Goal: Information Seeking & Learning: Find specific fact

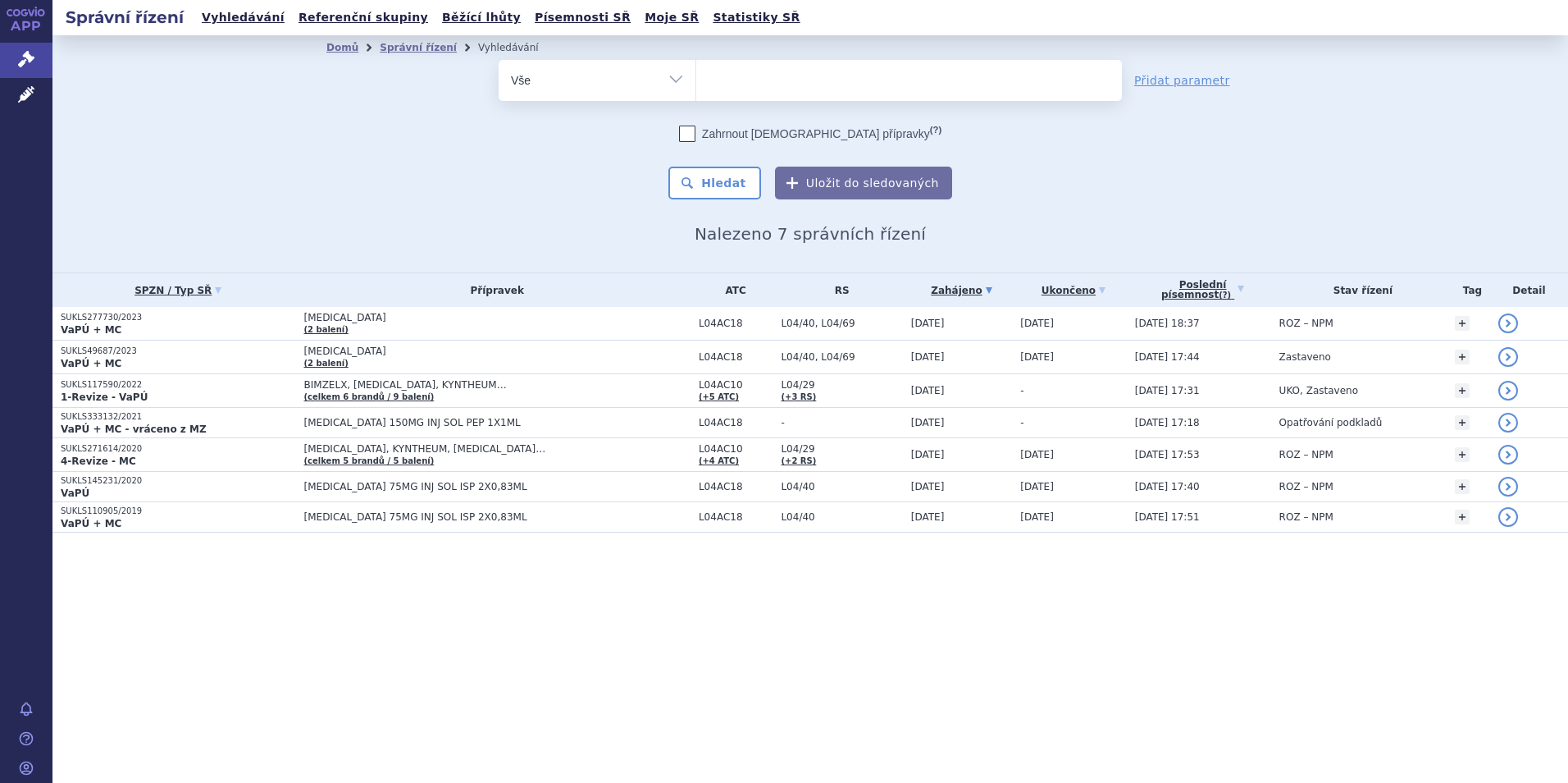
select select
type input "c"
type input "re"
type input "retse"
type input "retsev"
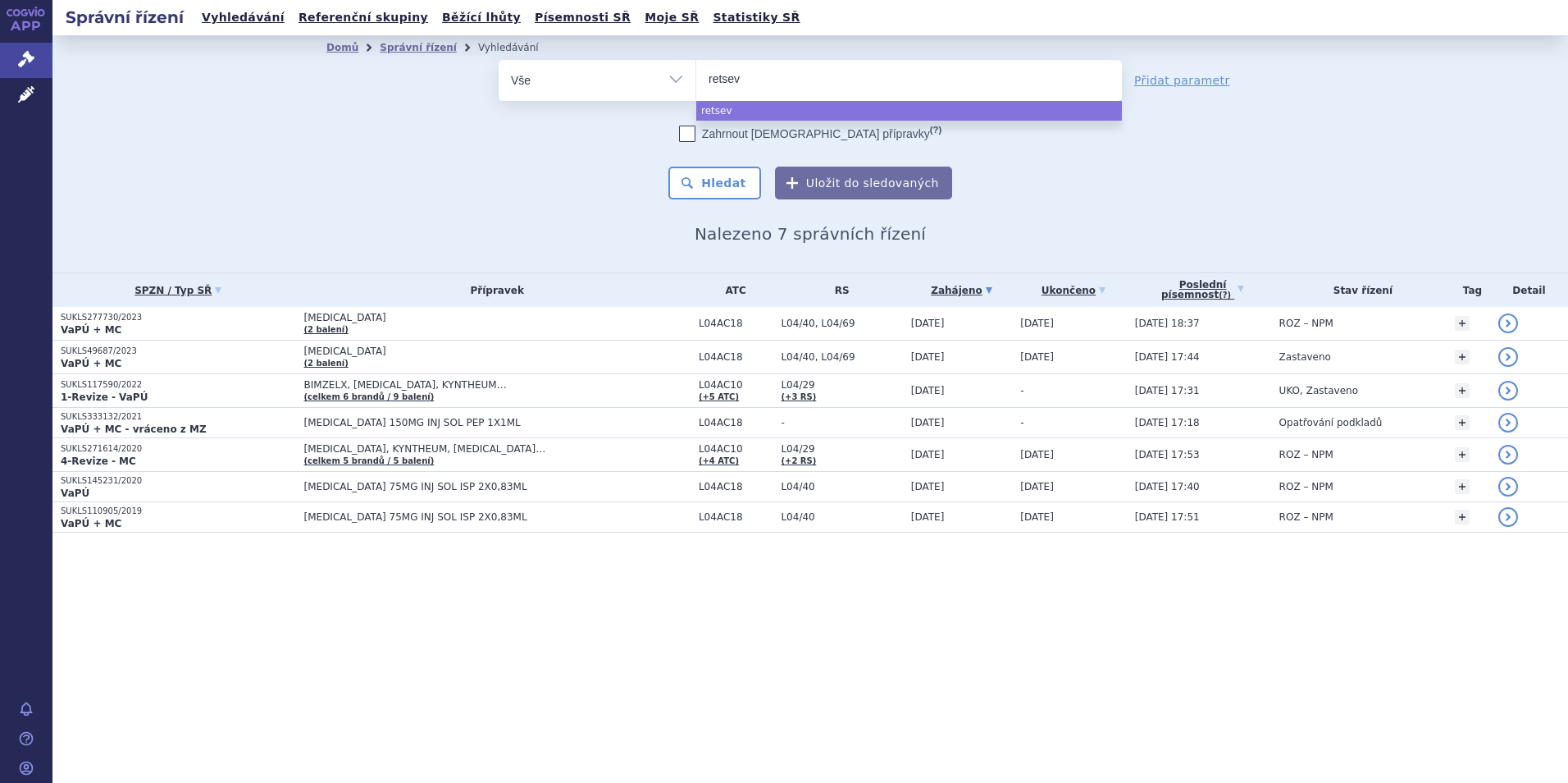
type input "retsevm"
type input "retsevmo"
select select "retsevmo"
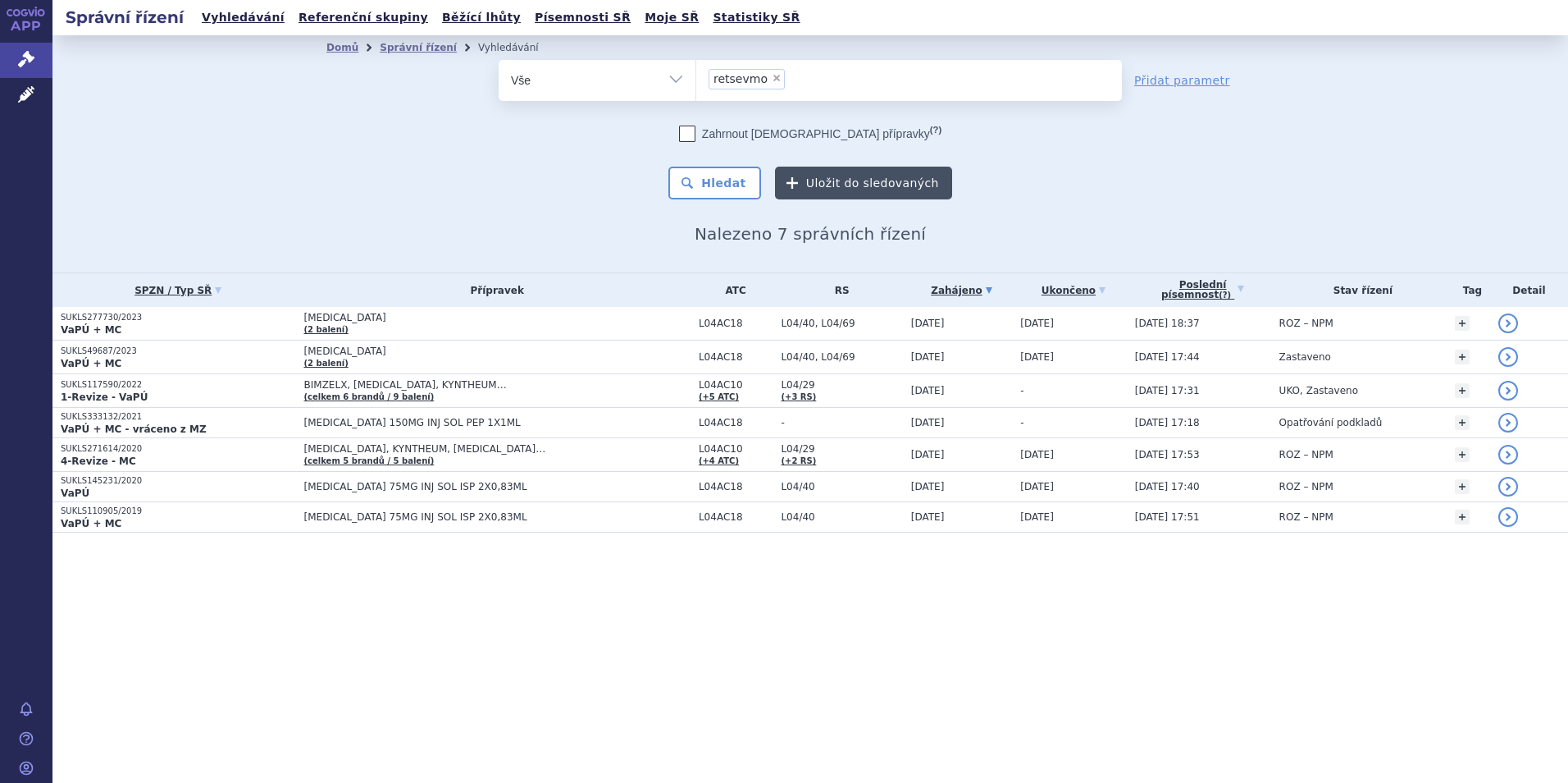
click at [881, 177] on button "Uložit do sledovaných" at bounding box center [863, 183] width 177 height 33
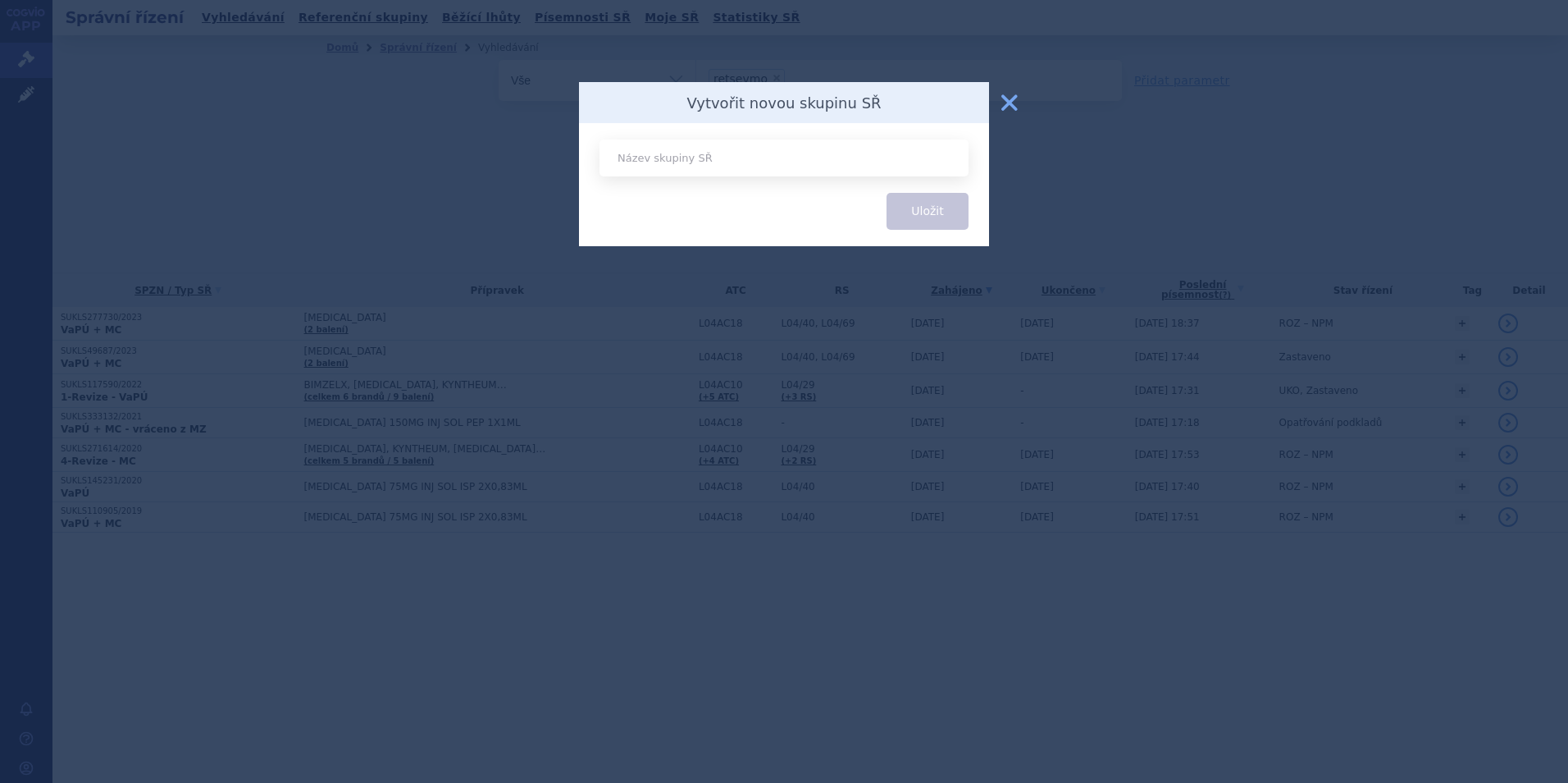
click at [1014, 102] on button "zavřít" at bounding box center [1010, 102] width 33 height 33
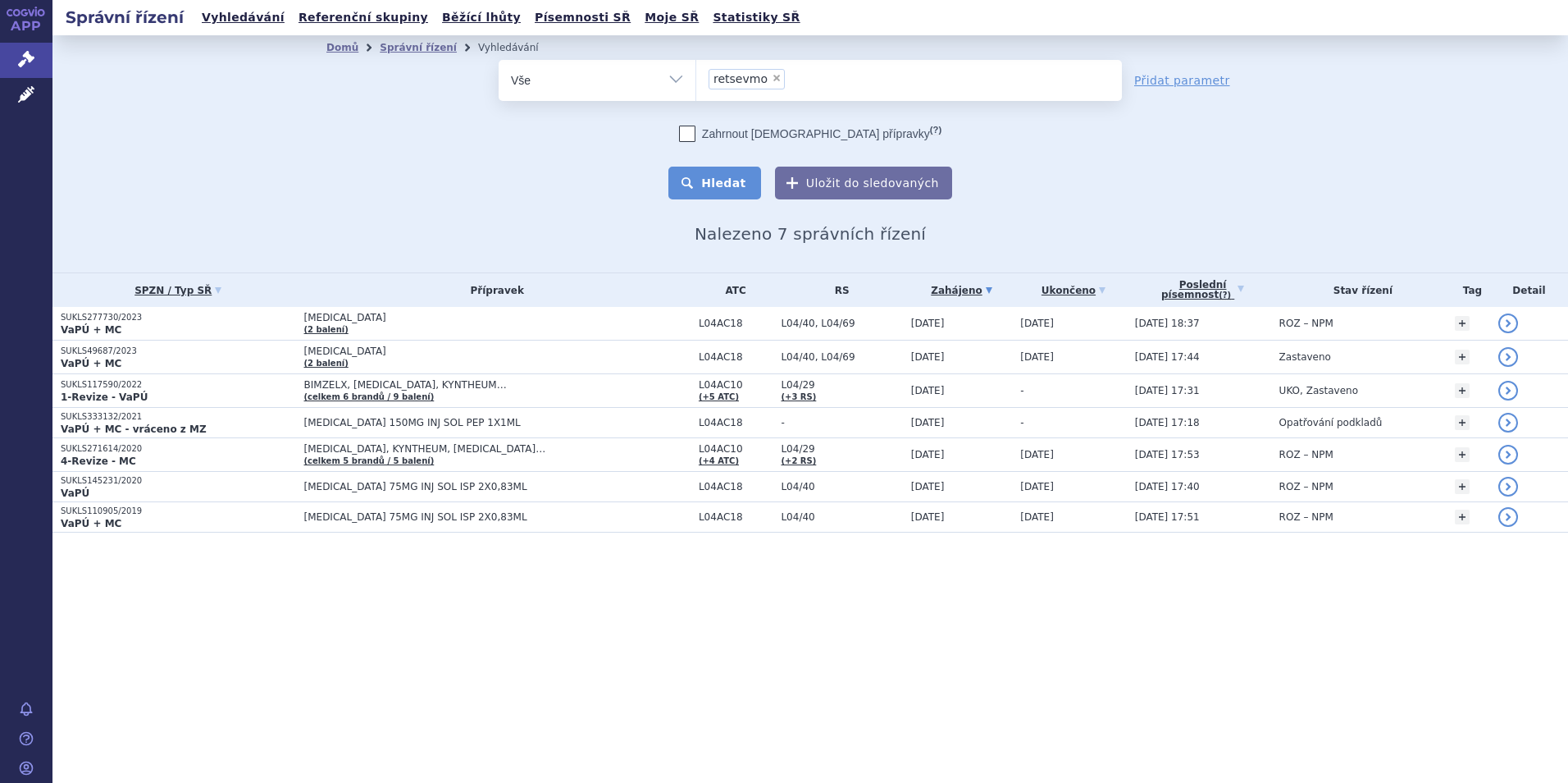
click at [745, 188] on button "Hledat" at bounding box center [715, 183] width 93 height 33
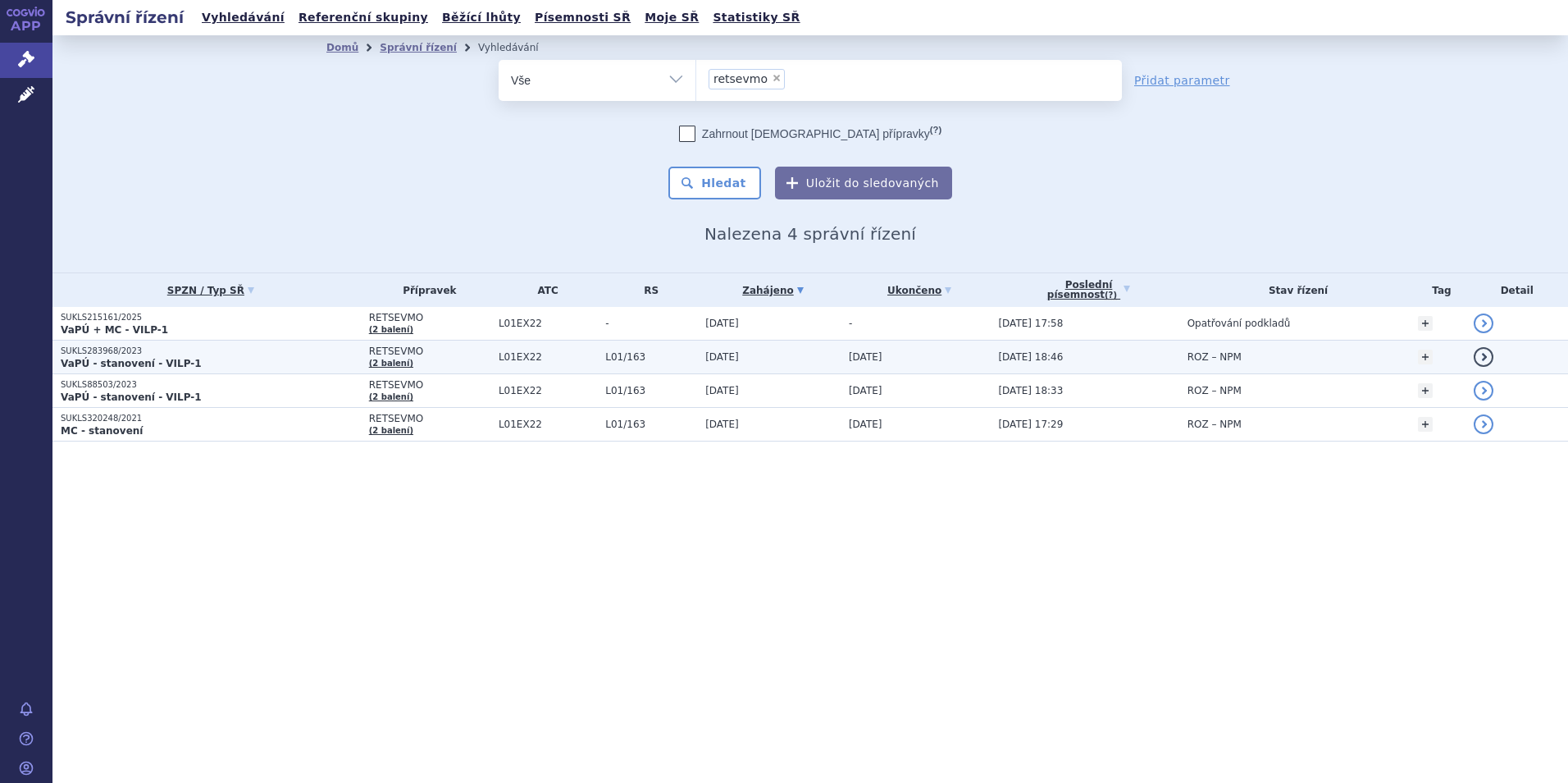
click at [118, 358] on strong "VaPÚ - stanovení - VILP-1" at bounding box center [131, 363] width 141 height 11
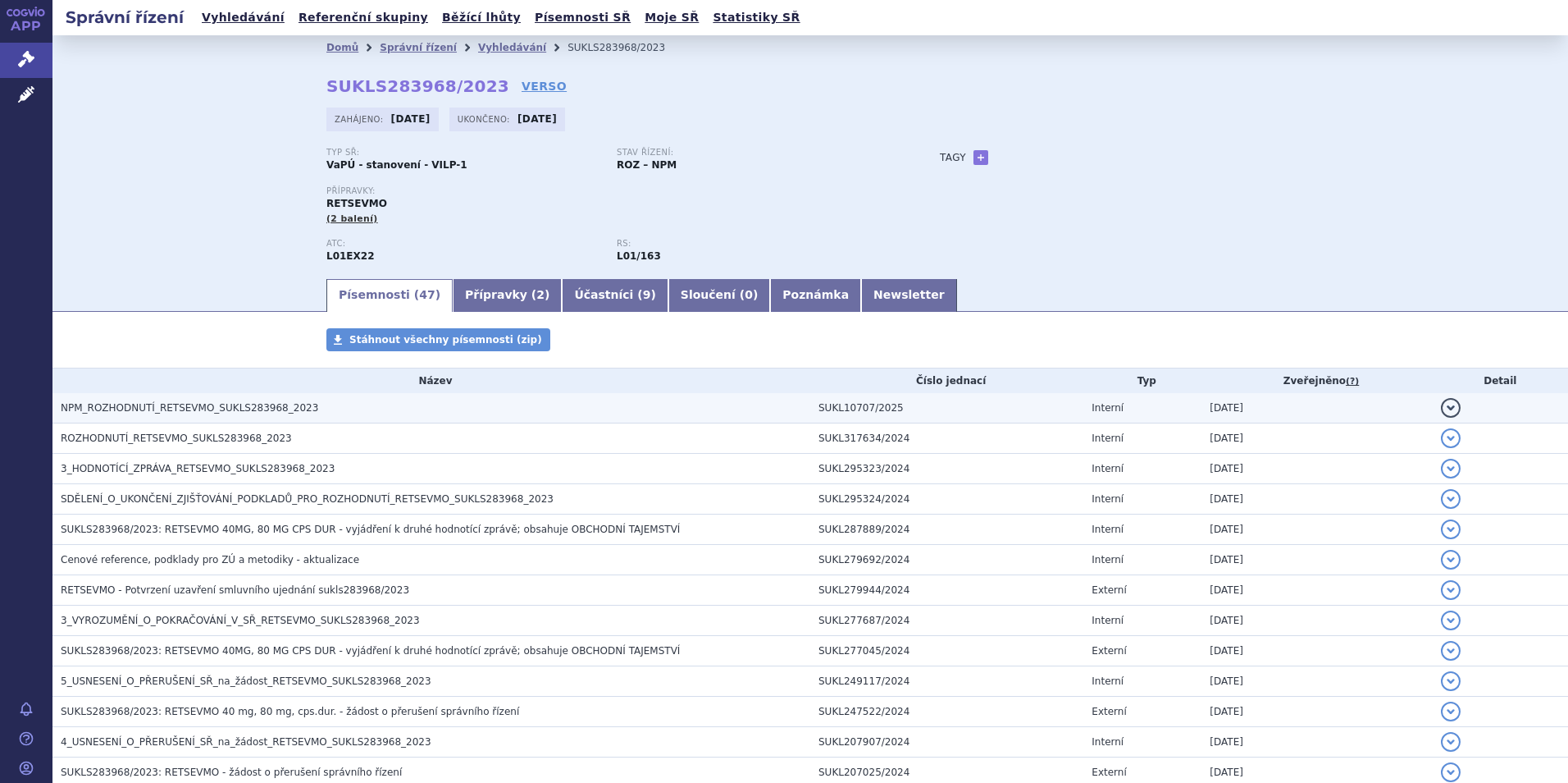
click at [182, 412] on span "NPM_ROZHODNUTÍ_RETSEVMO_SUKLS283968_2023" at bounding box center [189, 407] width 257 height 11
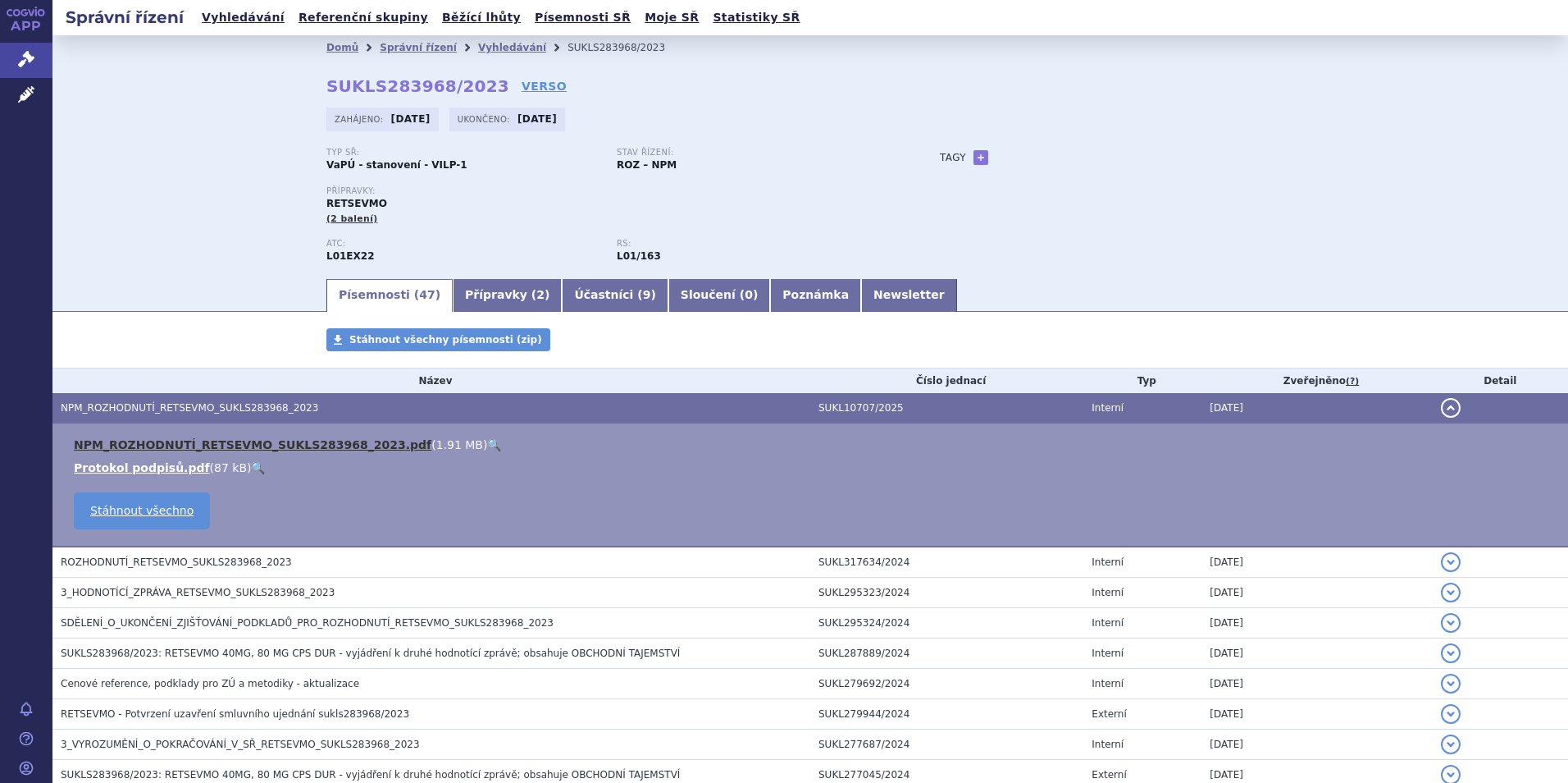
click at [219, 441] on link "NPM_ROZHODNUTÍ_RETSEVMO_SUKLS283968_2023.pdf" at bounding box center [252, 444] width 357 height 13
